Goal: Contribute content: Add original content to the website for others to see

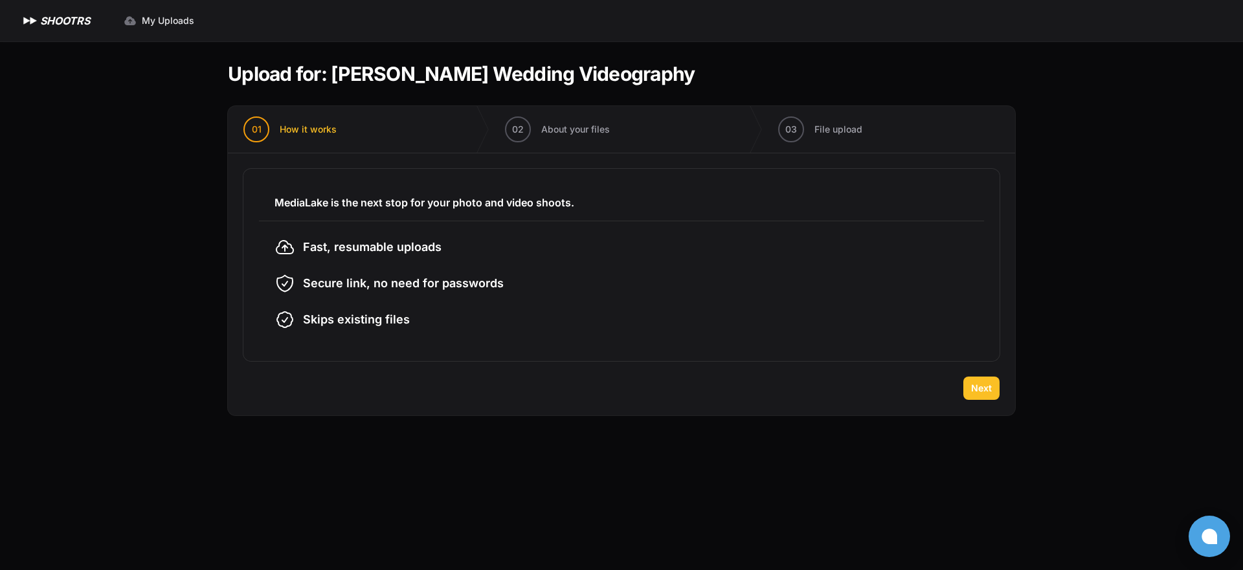
click at [986, 389] on span "Next" at bounding box center [981, 388] width 21 height 13
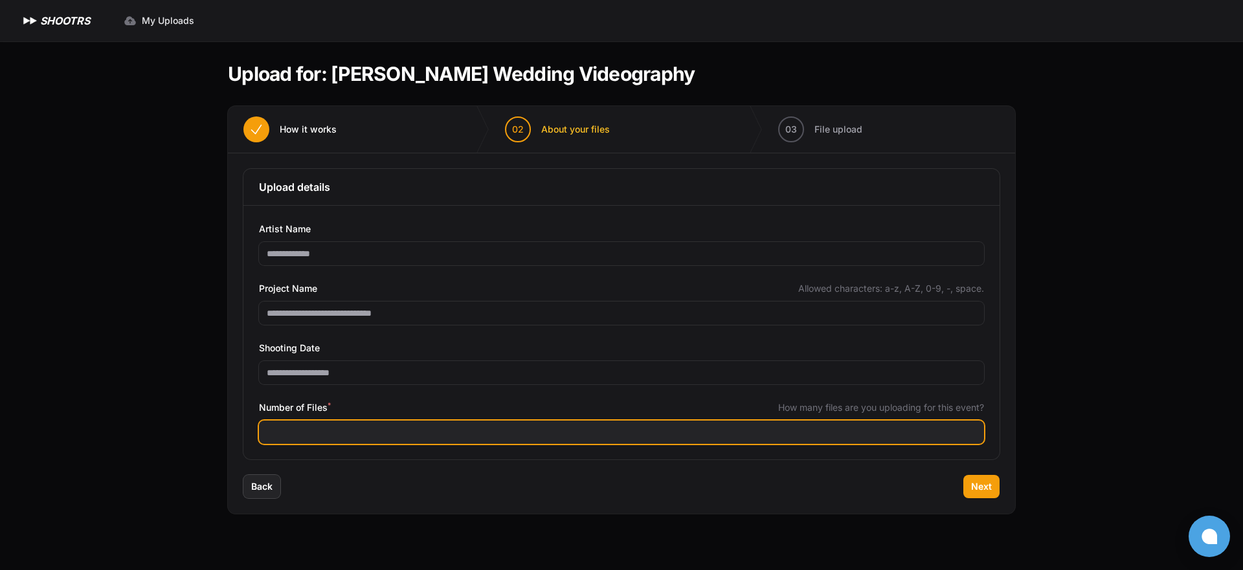
click at [342, 438] on input "Number of Files *" at bounding box center [621, 432] width 725 height 23
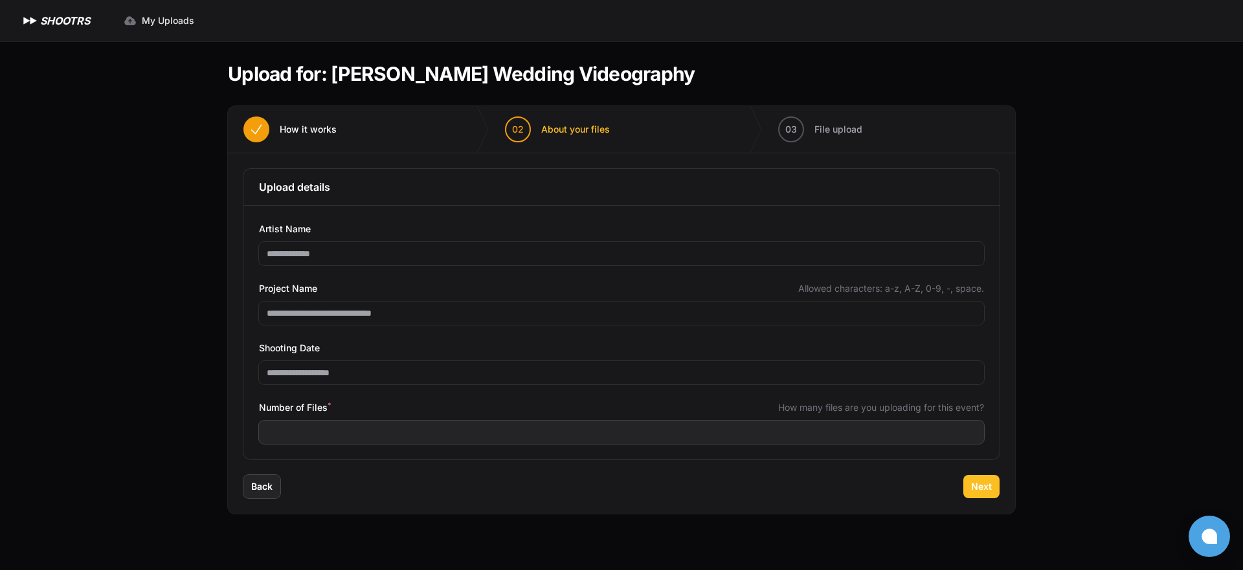
click at [985, 475] on button "Next" at bounding box center [981, 486] width 36 height 23
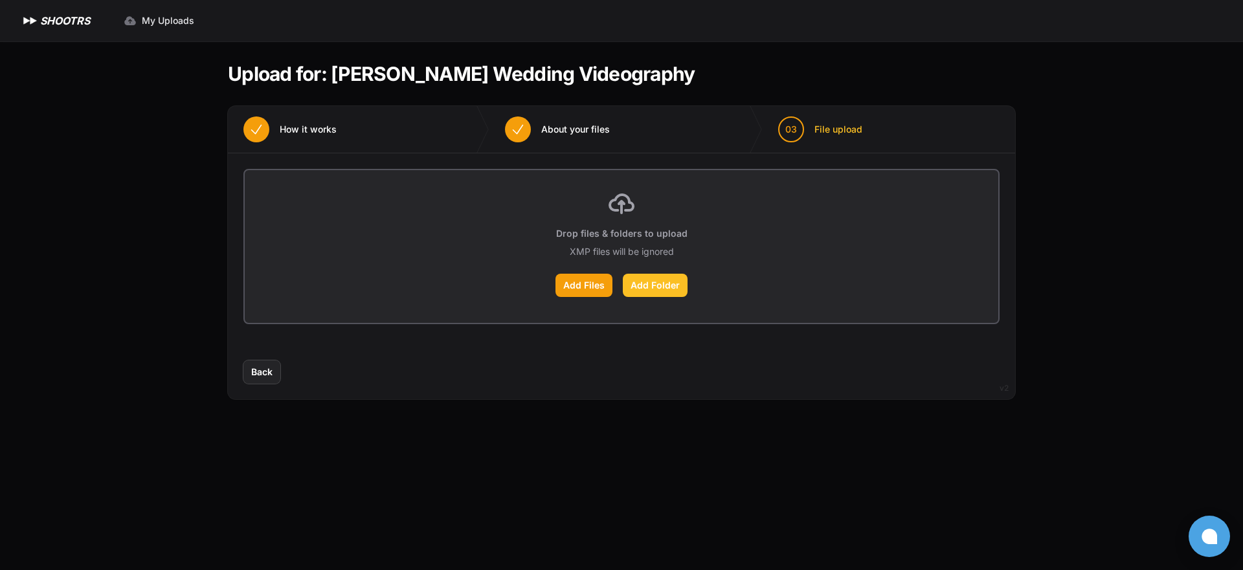
click at [664, 292] on label "Add Folder" at bounding box center [655, 285] width 65 height 23
click at [0, 0] on input "Add Folder" at bounding box center [0, 0] width 0 height 0
click at [254, 373] on span "Back" at bounding box center [261, 372] width 21 height 13
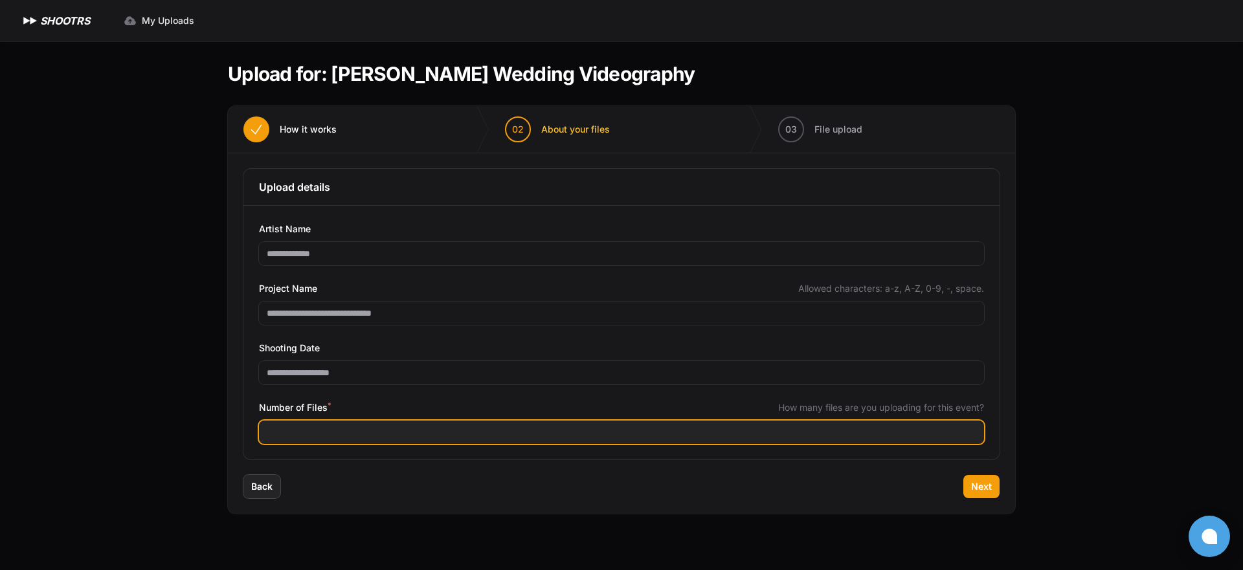
drag, startPoint x: 274, startPoint y: 432, endPoint x: 293, endPoint y: 430, distance: 18.8
click at [293, 430] on input "***" at bounding box center [621, 432] width 725 height 23
type input "***"
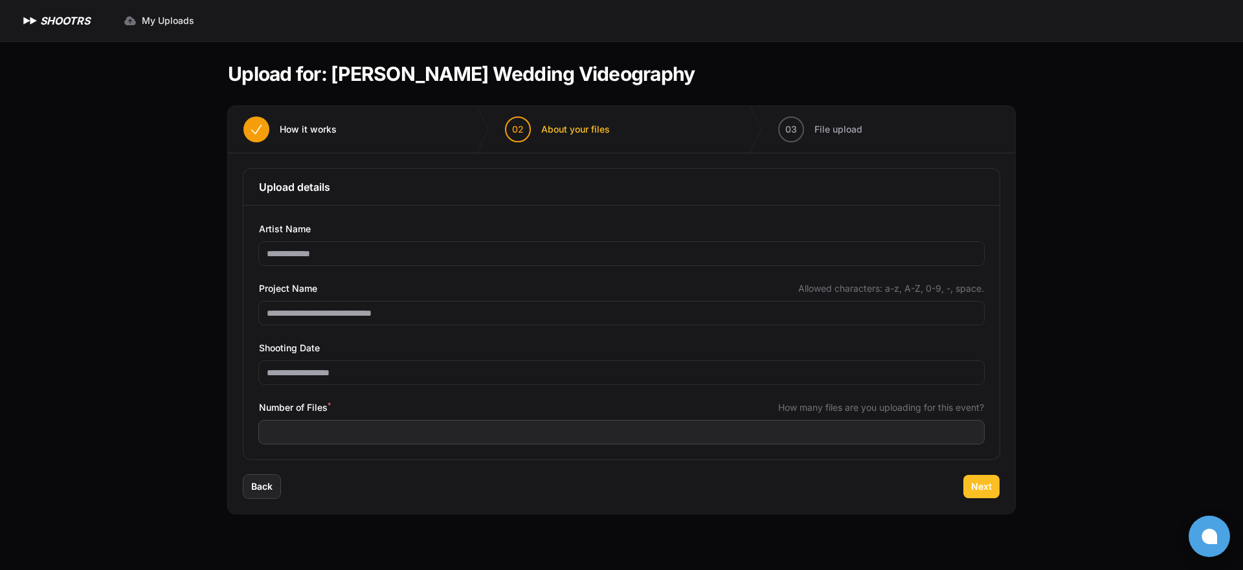
click at [970, 491] on button "Next" at bounding box center [981, 486] width 36 height 23
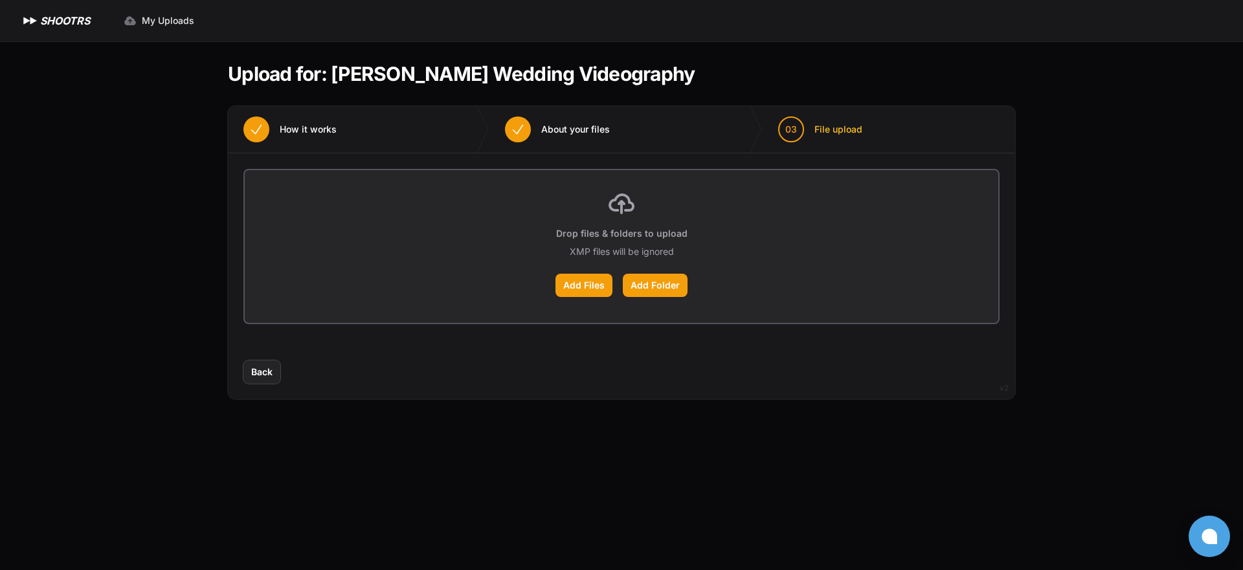
click at [642, 270] on div "Drop files & folders to upload XMP files will be ignored Add Files Add Folder" at bounding box center [621, 246] width 753 height 153
click at [643, 280] on label "Add Folder" at bounding box center [655, 285] width 65 height 23
click at [0, 0] on input "Add Folder" at bounding box center [0, 0] width 0 height 0
